Goal: Task Accomplishment & Management: Manage account settings

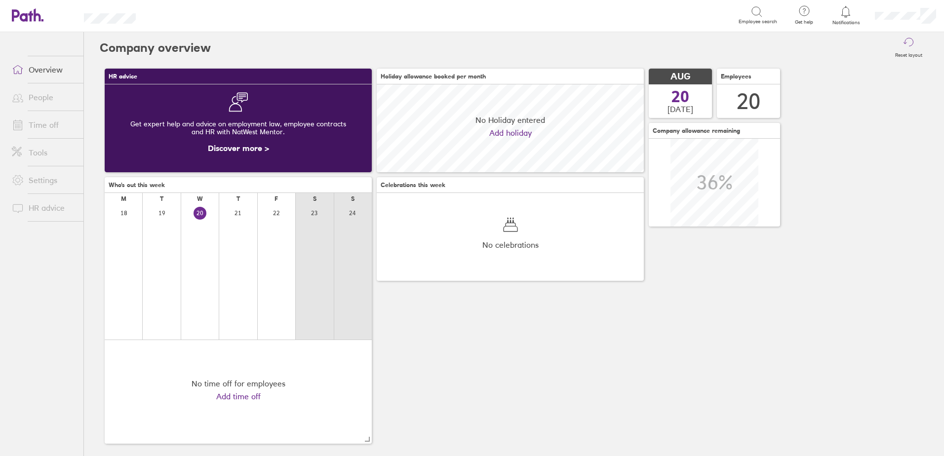
scroll to position [88, 267]
click at [47, 126] on link "Time off" at bounding box center [43, 125] width 79 height 20
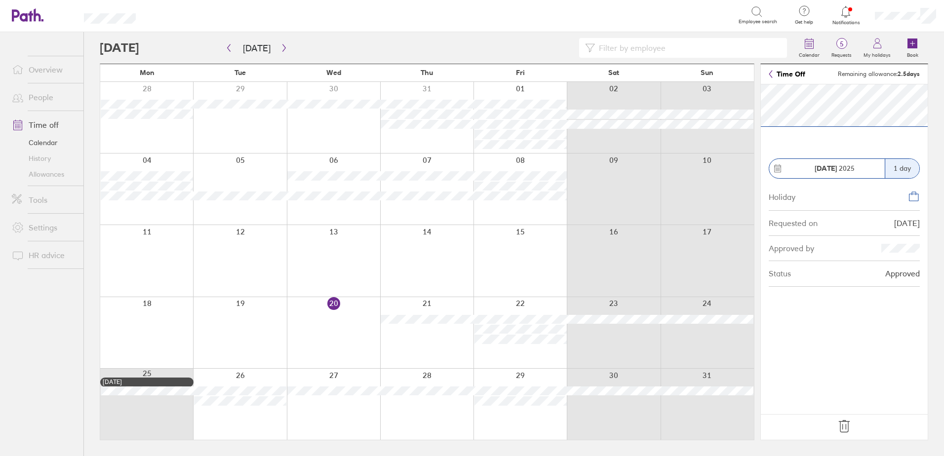
click at [840, 427] on icon at bounding box center [844, 426] width 10 height 12
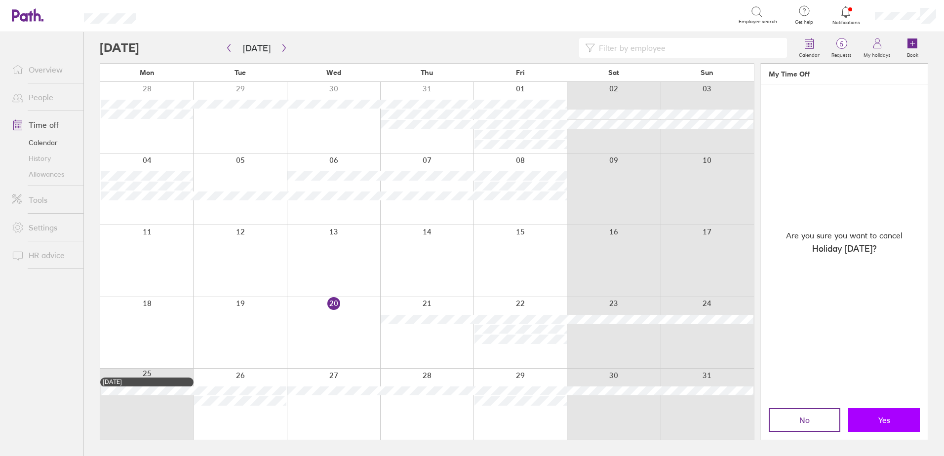
click at [875, 420] on button "Yes" at bounding box center [884, 420] width 72 height 24
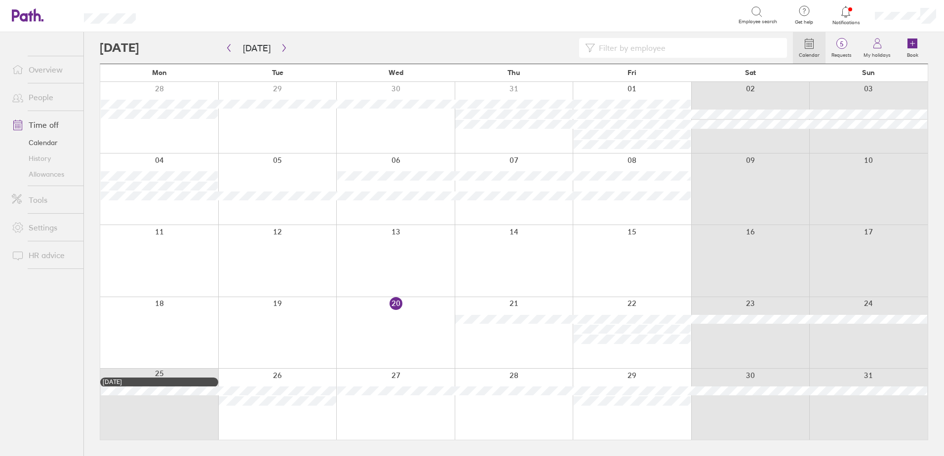
click at [644, 165] on div at bounding box center [631, 188] width 118 height 71
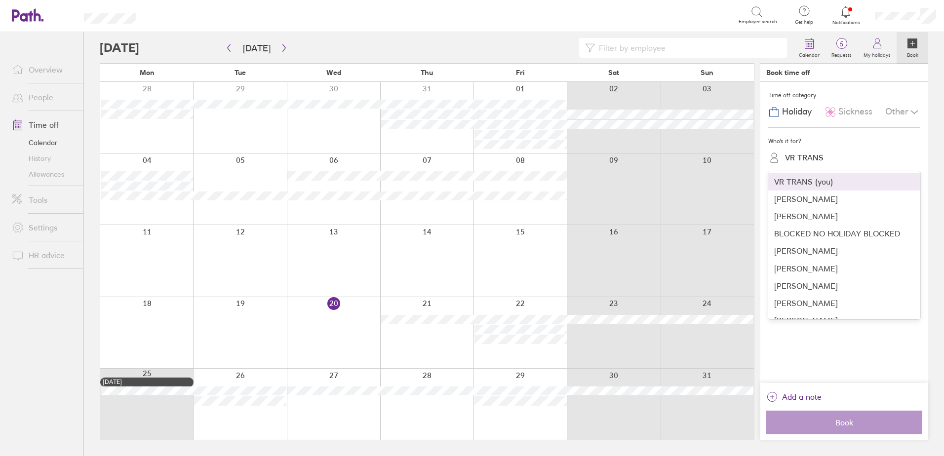
click at [815, 160] on div "VR TRANS" at bounding box center [804, 157] width 38 height 9
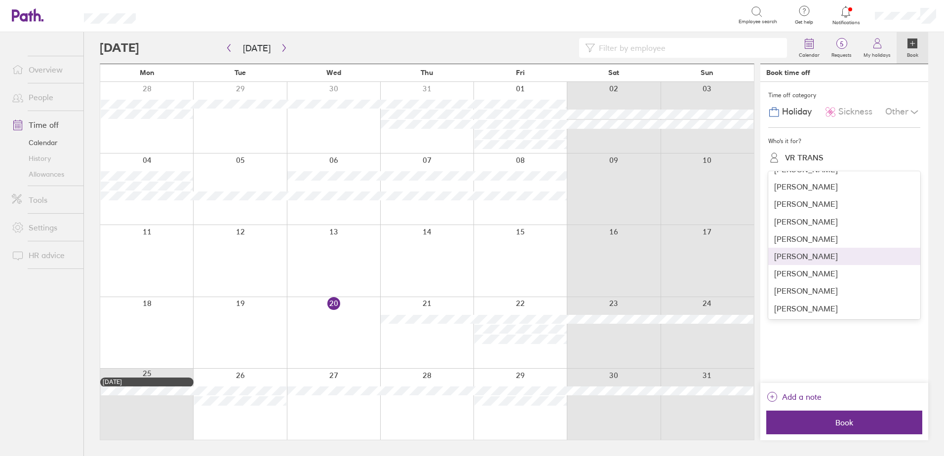
scroll to position [148, 0]
click at [817, 278] on div "[PERSON_NAME]" at bounding box center [844, 276] width 152 height 17
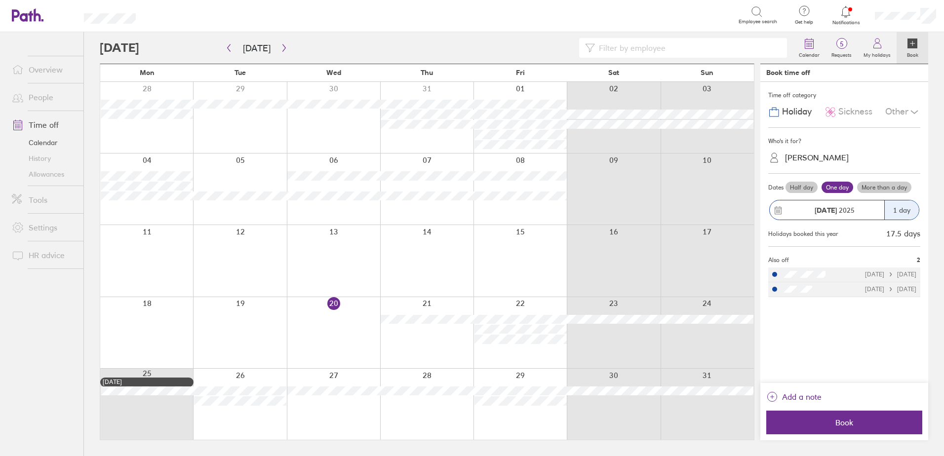
click at [803, 186] on label "Half day" at bounding box center [801, 188] width 32 height 12
click at [0, 0] on input "Half day" at bounding box center [0, 0] width 0 height 0
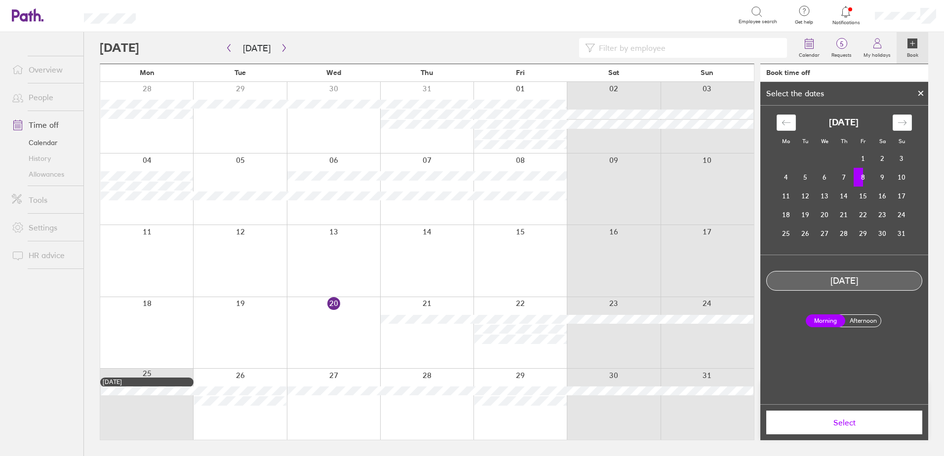
click at [866, 325] on label "Afternoon" at bounding box center [862, 321] width 39 height 12
click at [0, 0] on input "Afternoon" at bounding box center [0, 0] width 0 height 0
click at [865, 426] on span "Select" at bounding box center [844, 422] width 142 height 9
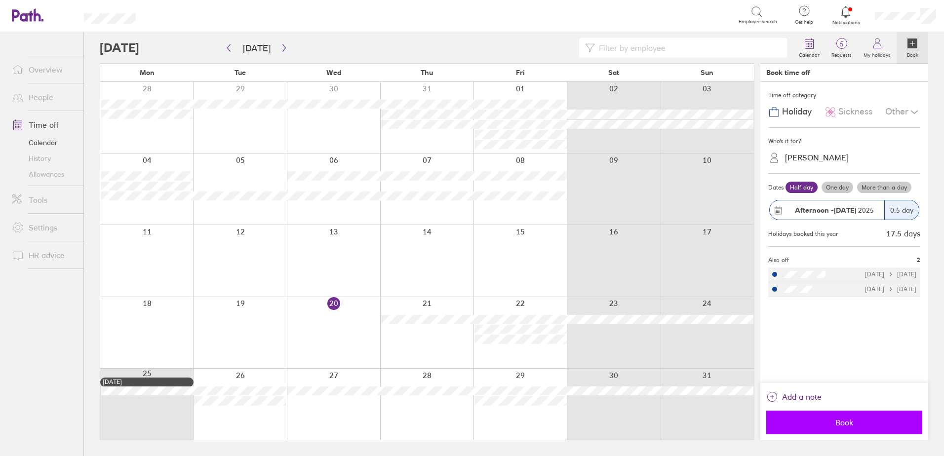
click at [845, 420] on span "Book" at bounding box center [844, 422] width 142 height 9
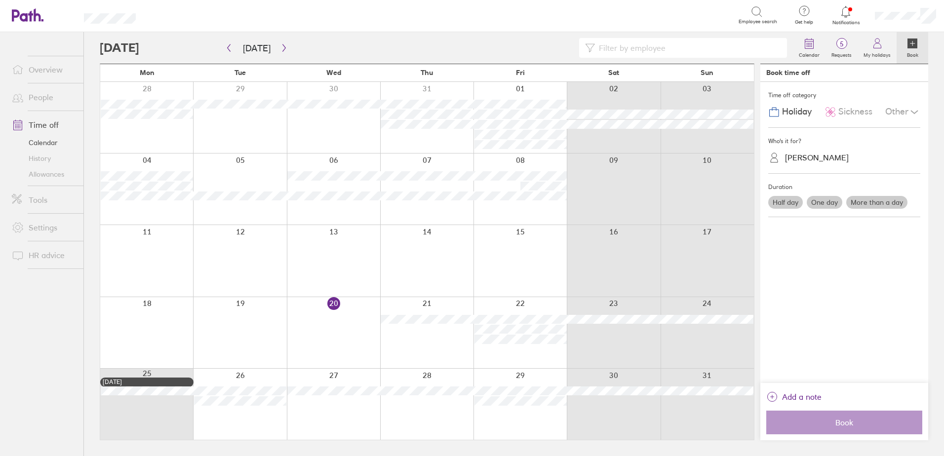
click at [49, 173] on link "Allowances" at bounding box center [43, 174] width 79 height 16
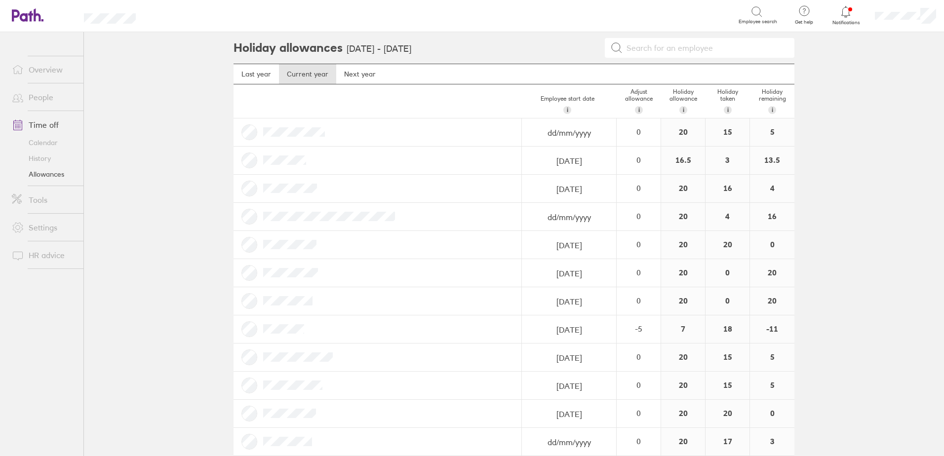
click at [46, 71] on link "Overview" at bounding box center [43, 70] width 79 height 20
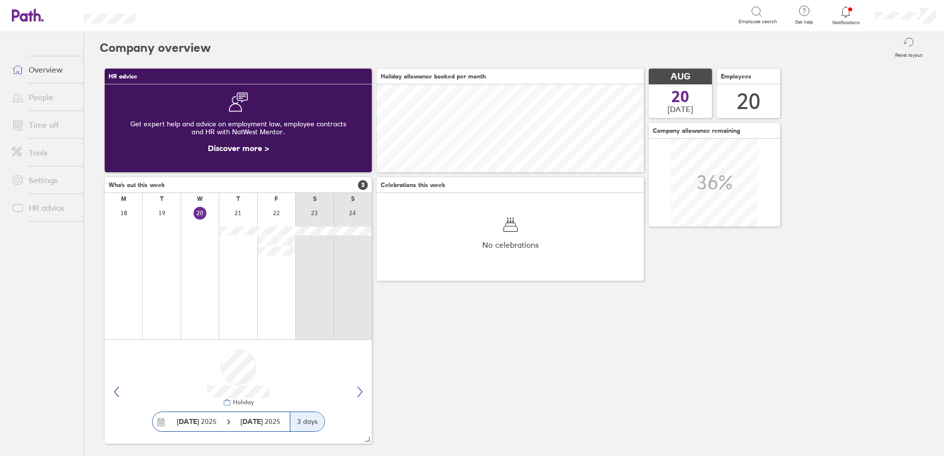
scroll to position [88, 267]
click at [43, 120] on link "Time off" at bounding box center [43, 125] width 79 height 20
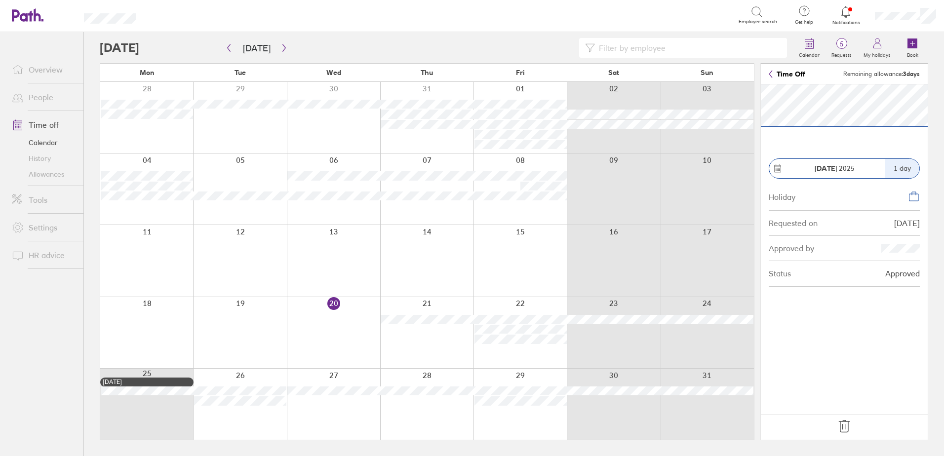
click at [843, 428] on icon at bounding box center [844, 427] width 16 height 16
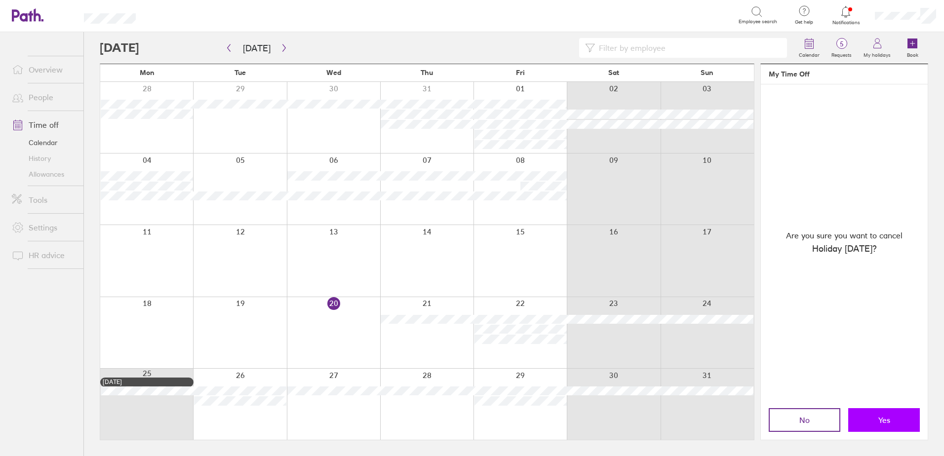
click at [901, 426] on button "Yes" at bounding box center [884, 420] width 72 height 24
